Goal: Task Accomplishment & Management: Use online tool/utility

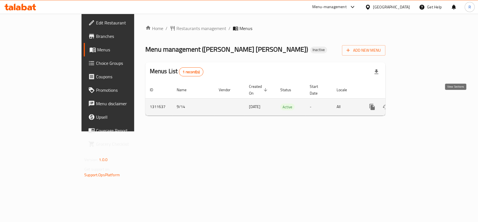
click at [416, 103] on icon "enhanced table" at bounding box center [412, 106] width 7 height 7
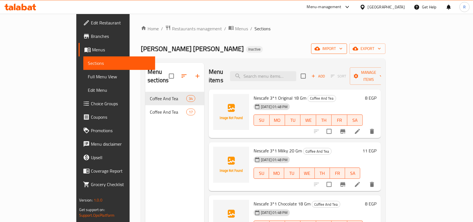
click at [343, 48] on icon "button" at bounding box center [341, 49] width 6 height 6
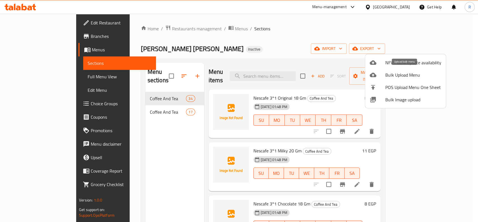
click at [401, 76] on span "Bulk Upload Menu" at bounding box center [414, 74] width 56 height 7
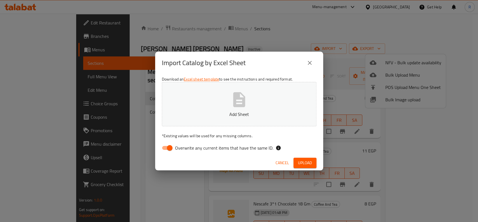
click at [167, 147] on input "Overwrite any current items that have the same ID." at bounding box center [170, 147] width 32 height 11
checkbox input "false"
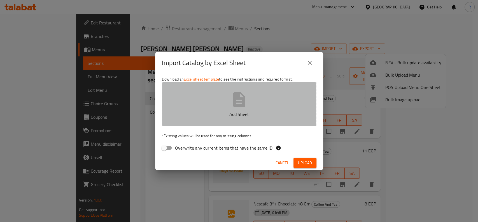
click at [228, 98] on button "Add Sheet" at bounding box center [239, 104] width 155 height 44
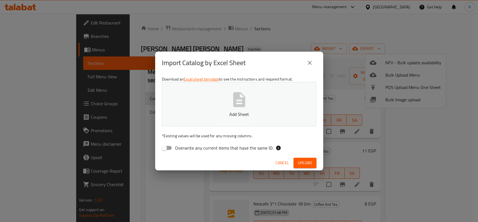
click at [310, 61] on icon "close" at bounding box center [310, 62] width 7 height 7
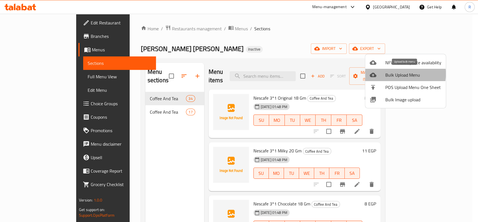
click at [395, 74] on span "Bulk Upload Menu" at bounding box center [414, 74] width 56 height 7
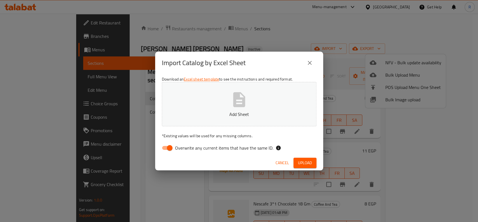
click at [225, 95] on button "Add Sheet" at bounding box center [239, 104] width 155 height 44
click at [166, 147] on input "Overwrite any current items that have the same ID." at bounding box center [170, 147] width 32 height 11
checkbox input "false"
click at [236, 103] on icon "button" at bounding box center [239, 100] width 18 height 18
click at [303, 159] on span "Upload" at bounding box center [305, 162] width 14 height 7
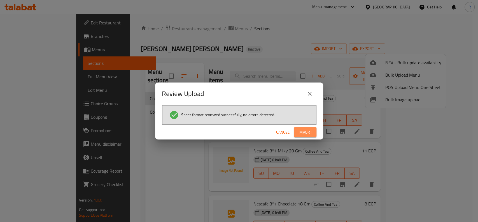
click at [303, 129] on span "Import" at bounding box center [305, 132] width 13 height 7
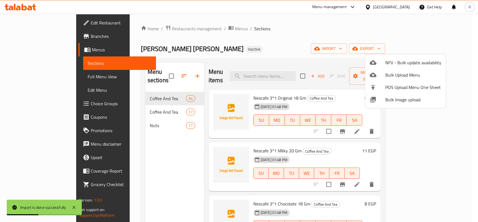
click at [124, 117] on div at bounding box center [239, 111] width 478 height 222
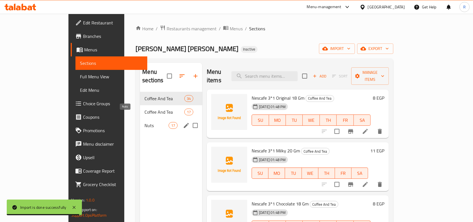
click at [144, 122] on span "Nuts" at bounding box center [156, 125] width 24 height 7
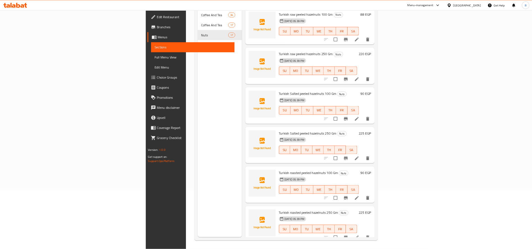
scroll to position [78, 0]
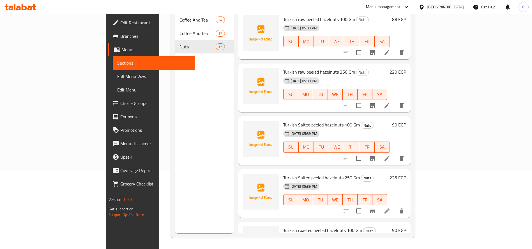
drag, startPoint x: 1325, startPoint y: 8, endPoint x: 182, endPoint y: 150, distance: 1151.4
click at [182, 150] on div "Menu sections Coffee And Tea 34 Coffee And Tea 17 Nuts 17" at bounding box center [204, 108] width 59 height 249
click at [117, 80] on span "Full Menu View" at bounding box center [153, 76] width 73 height 7
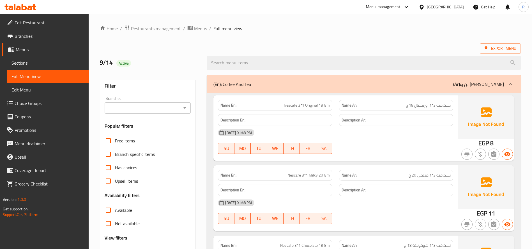
click at [478, 84] on icon at bounding box center [510, 84] width 3 height 2
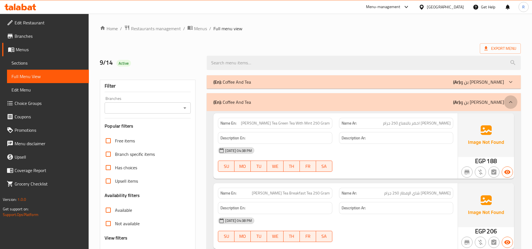
click at [478, 105] on icon at bounding box center [510, 102] width 7 height 7
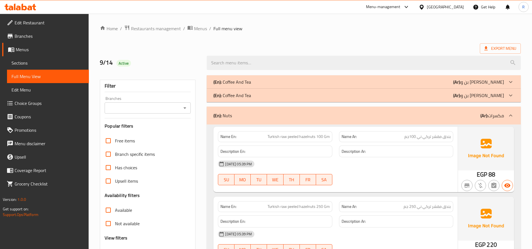
click at [478, 114] on icon at bounding box center [510, 115] width 7 height 7
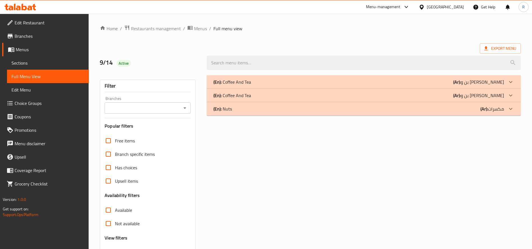
click at [478, 106] on icon at bounding box center [510, 109] width 7 height 7
